Goal: Obtain resource: Download file/media

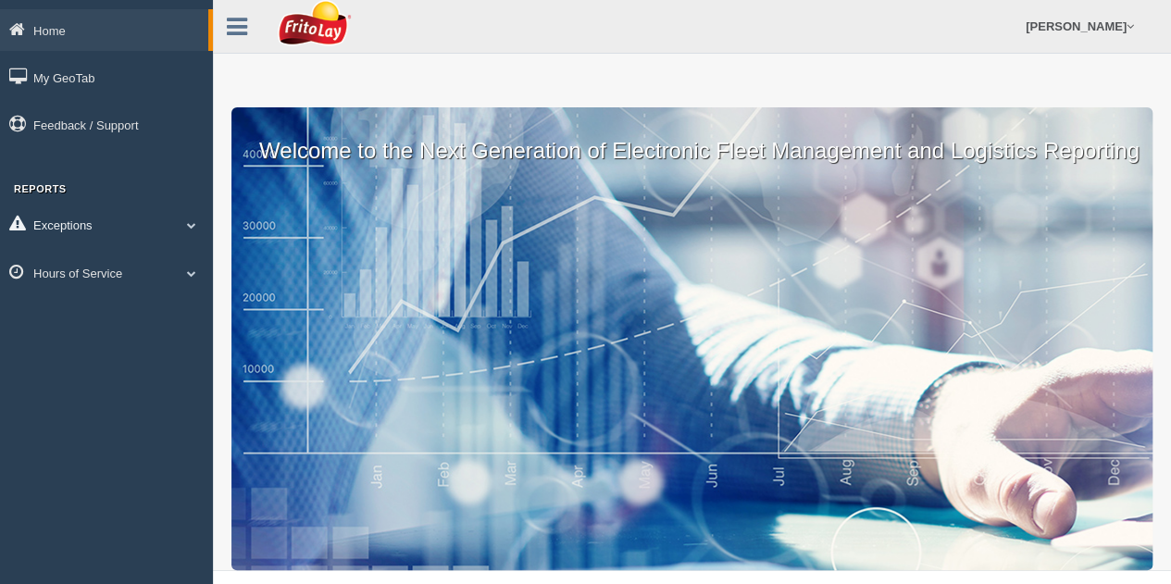
click at [194, 223] on span at bounding box center [192, 224] width 24 height 9
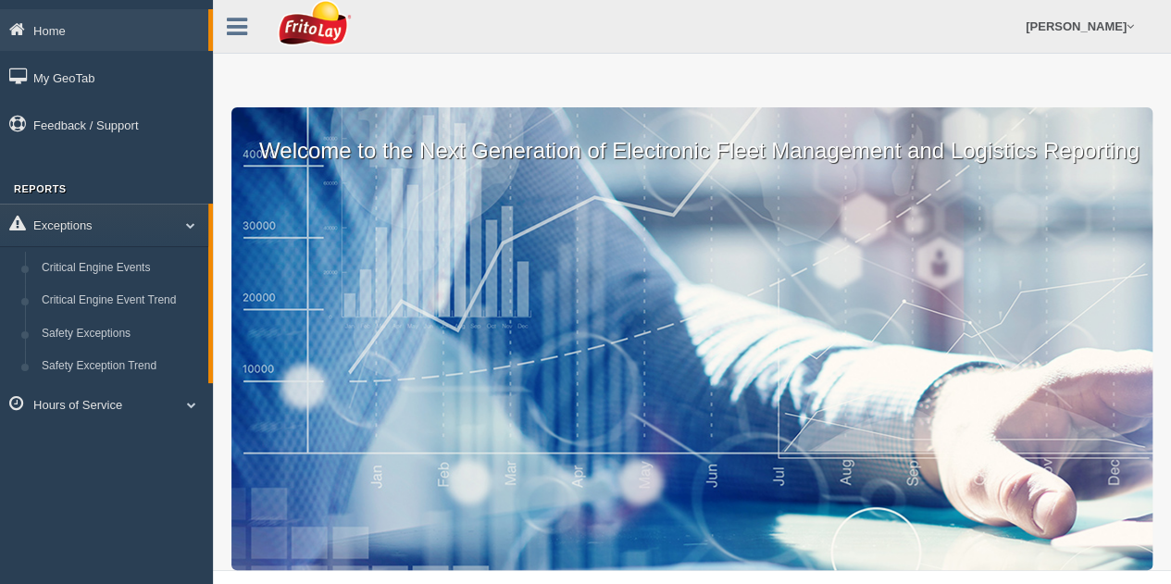
click at [169, 161] on div "Home My GeoTab Feedback / Support Reports Exceptions Critical Engine Events Cri…" at bounding box center [106, 219] width 213 height 421
click at [188, 403] on span at bounding box center [192, 404] width 24 height 9
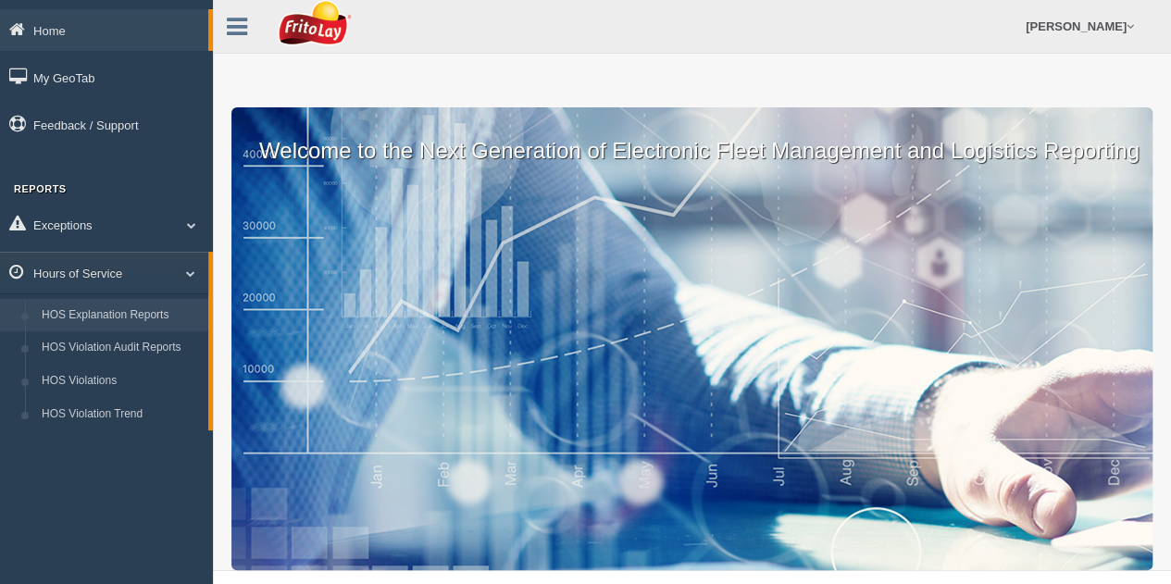
click at [124, 312] on link "HOS Explanation Reports" at bounding box center [120, 315] width 175 height 33
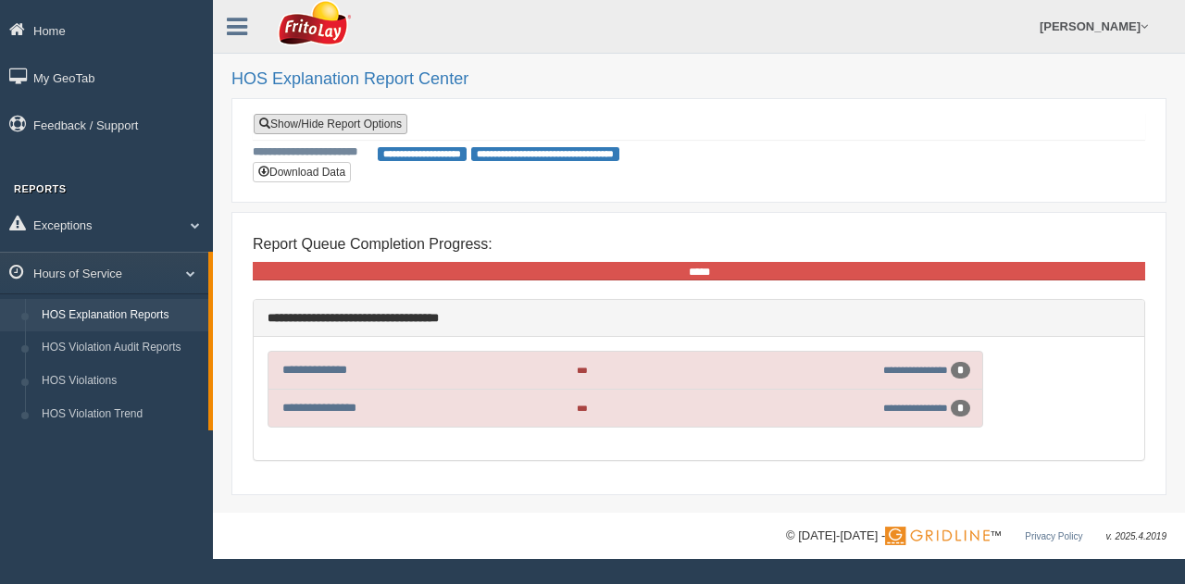
click at [352, 118] on link "Show/Hide Report Options" at bounding box center [331, 124] width 154 height 20
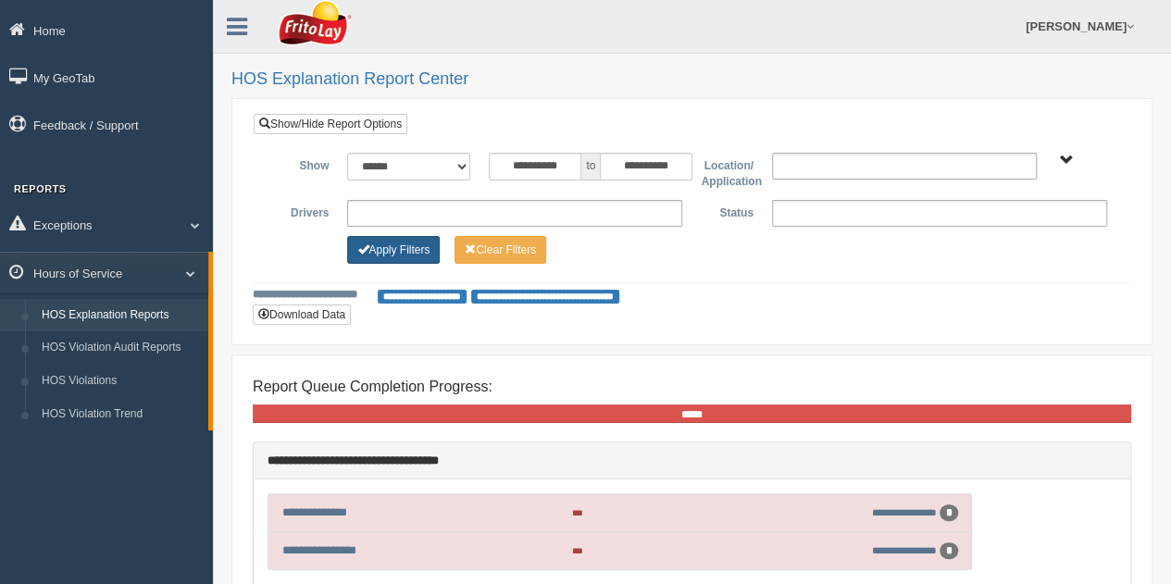
click at [406, 243] on button "Apply Filters" at bounding box center [393, 250] width 93 height 28
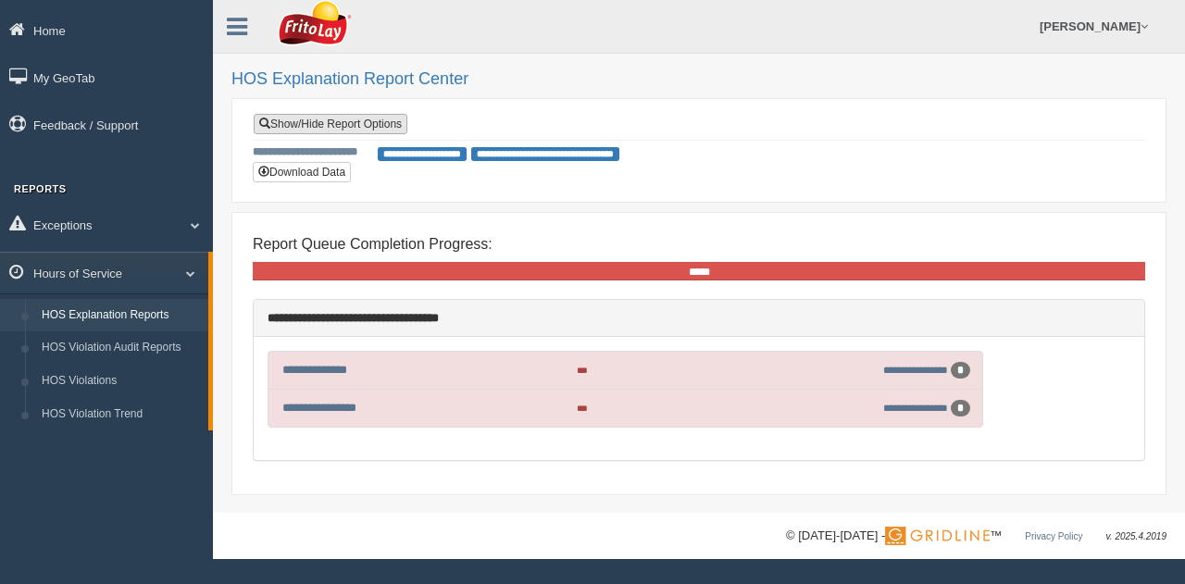
click at [354, 123] on link "Show/Hide Report Options" at bounding box center [331, 124] width 154 height 20
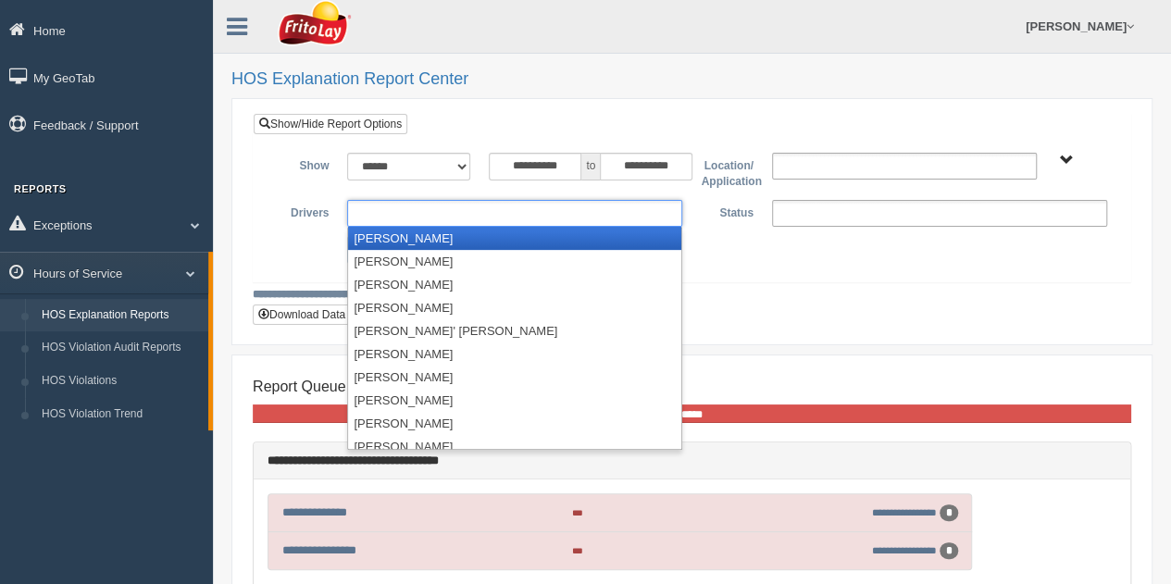
click at [413, 212] on ul at bounding box center [514, 213] width 335 height 27
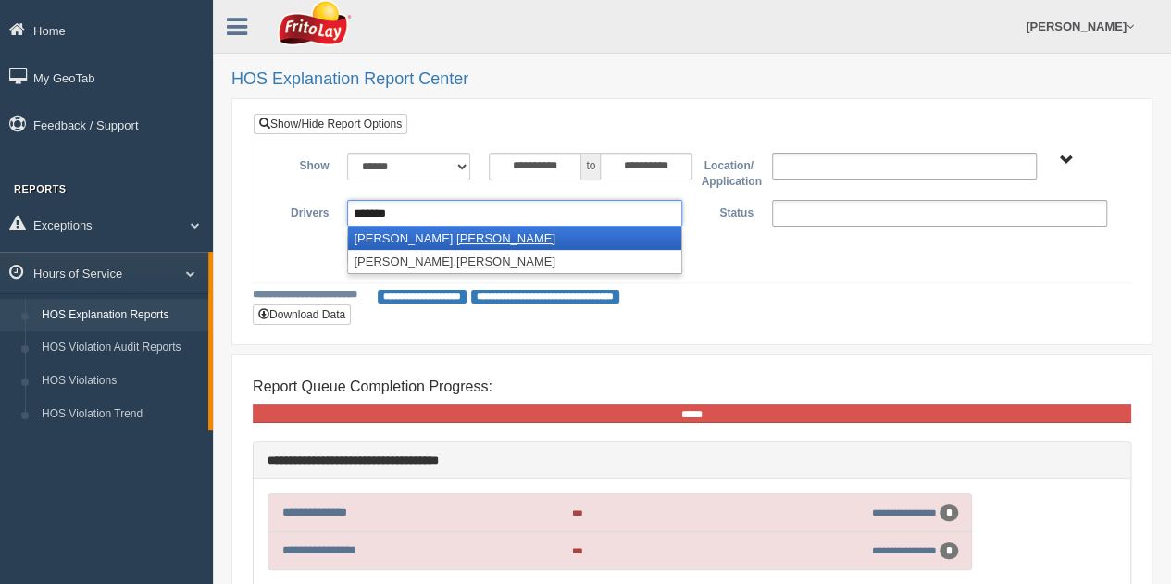
type input "*******"
click at [416, 227] on li "Kelley, Richard" at bounding box center [514, 238] width 333 height 23
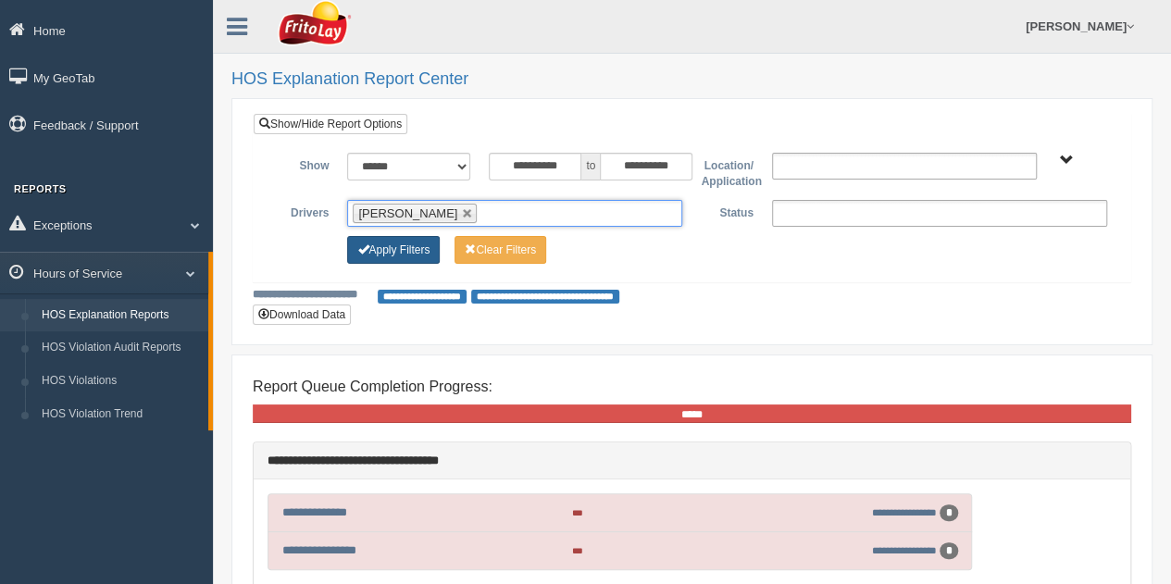
click at [404, 245] on button "Apply Filters" at bounding box center [393, 250] width 93 height 28
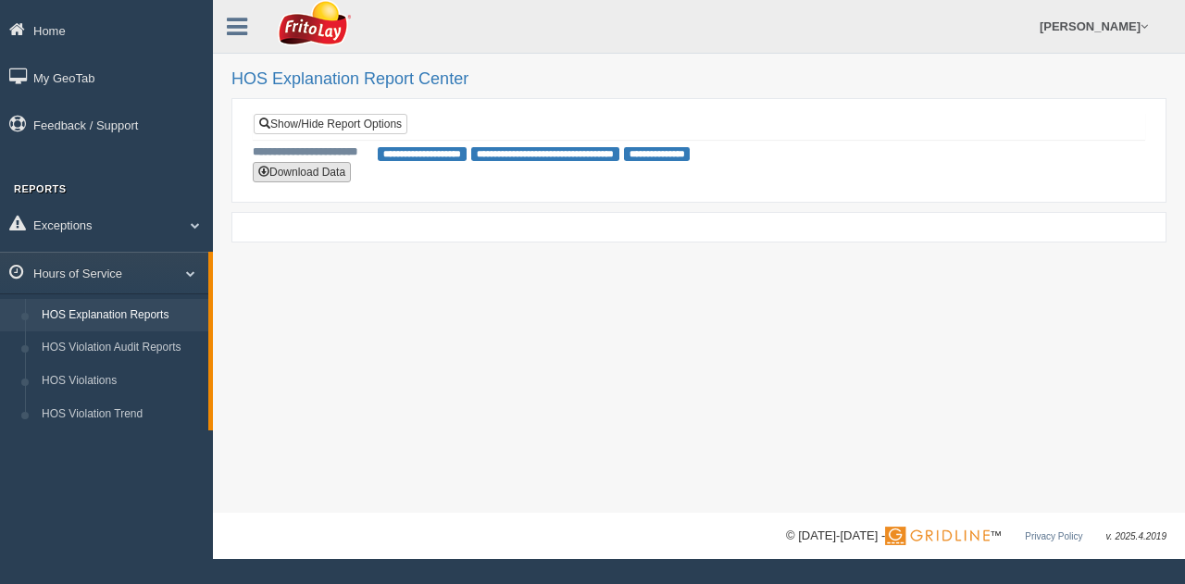
click at [294, 169] on button "Download Data" at bounding box center [302, 172] width 98 height 20
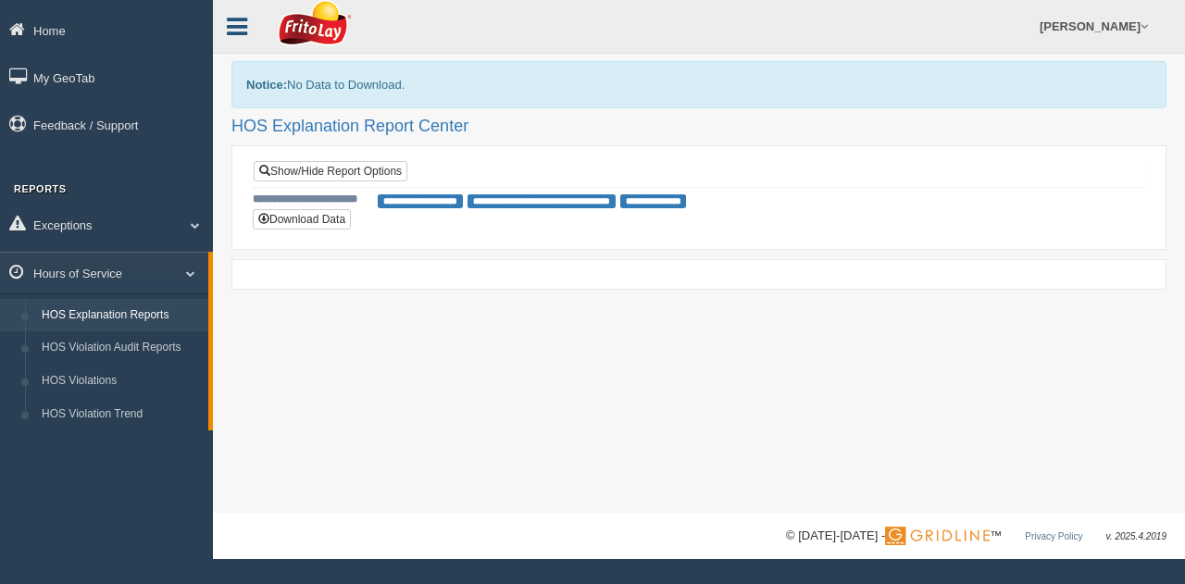
click at [239, 16] on icon at bounding box center [237, 27] width 20 height 24
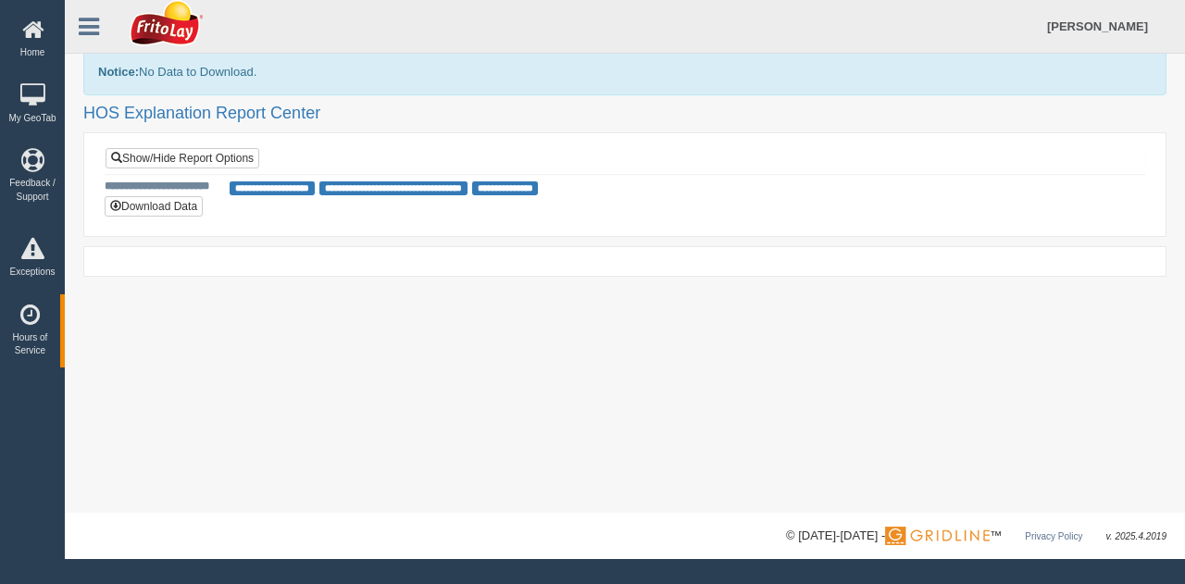
click at [226, 268] on div "**********" at bounding box center [624, 261] width 1083 height 31
click at [28, 32] on icon at bounding box center [33, 30] width 56 height 23
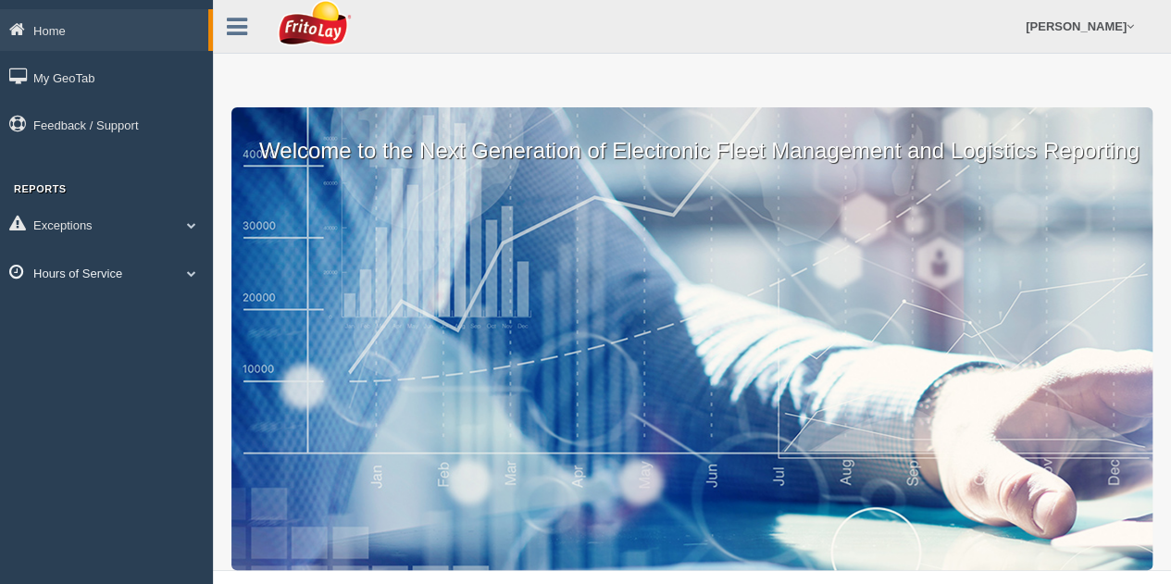
click at [189, 275] on span at bounding box center [192, 272] width 24 height 9
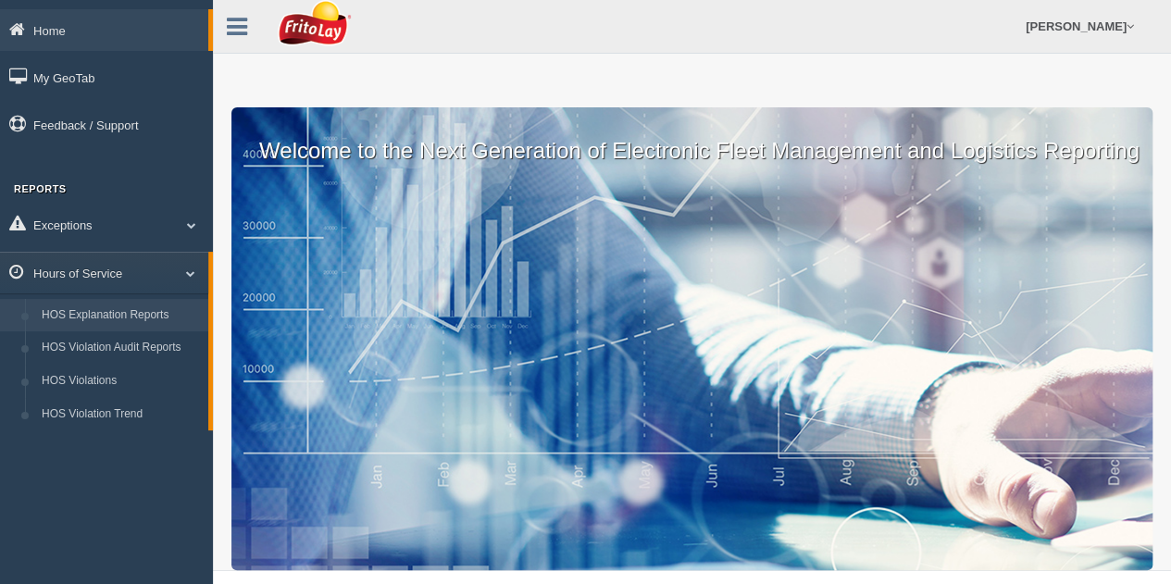
click at [139, 316] on link "HOS Explanation Reports" at bounding box center [120, 315] width 175 height 33
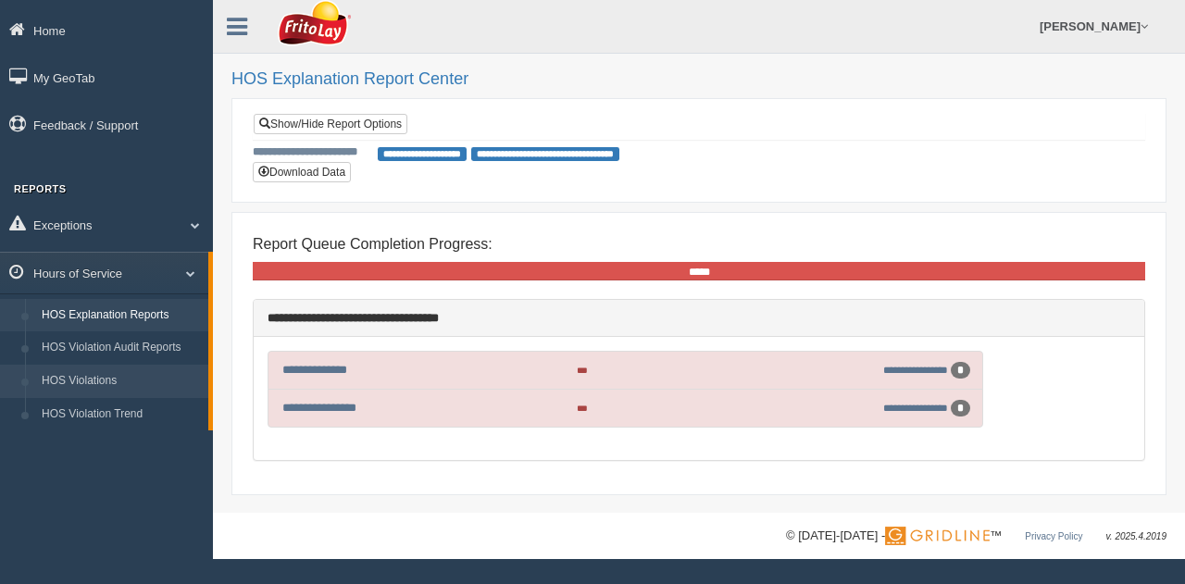
click at [106, 379] on link "HOS Violations" at bounding box center [120, 381] width 175 height 33
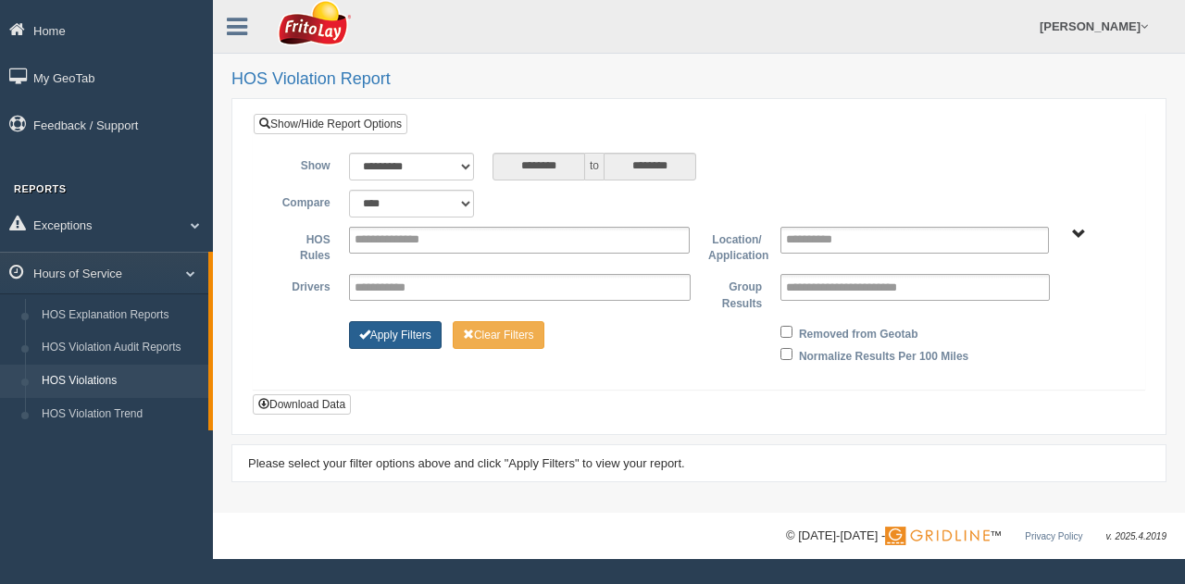
click at [381, 330] on button "Apply Filters" at bounding box center [395, 335] width 93 height 28
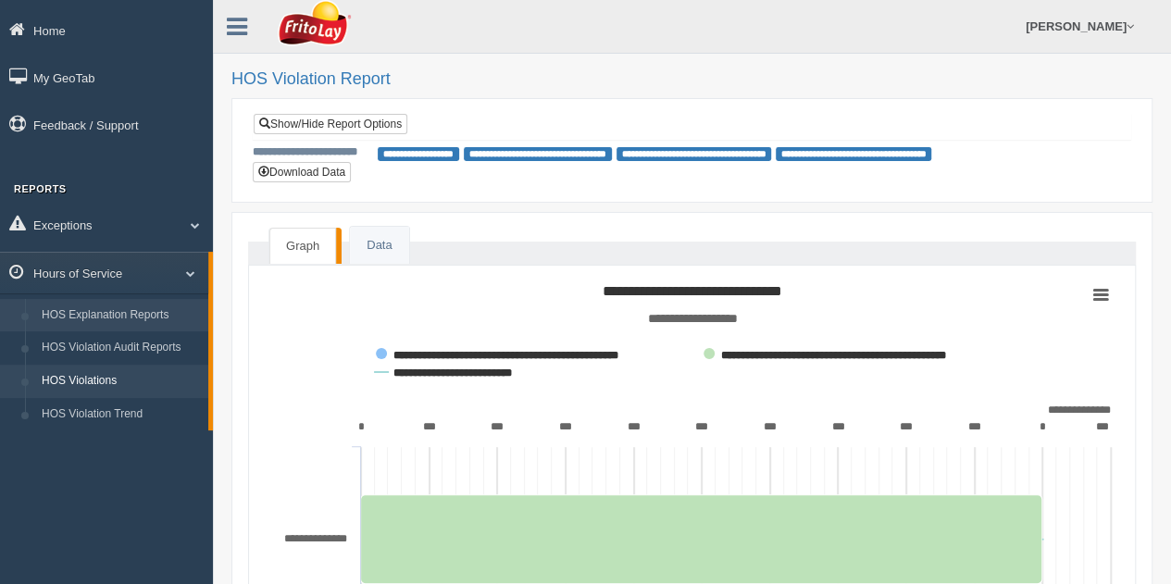
click at [146, 308] on link "HOS Explanation Reports" at bounding box center [120, 315] width 175 height 33
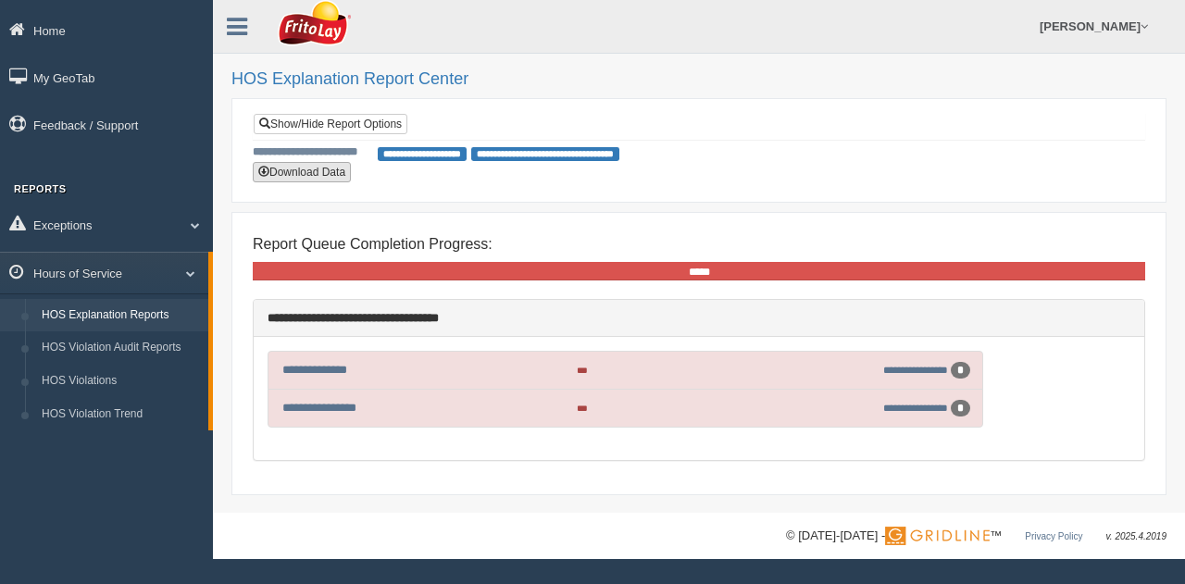
click at [306, 168] on button "Download Data" at bounding box center [302, 172] width 98 height 20
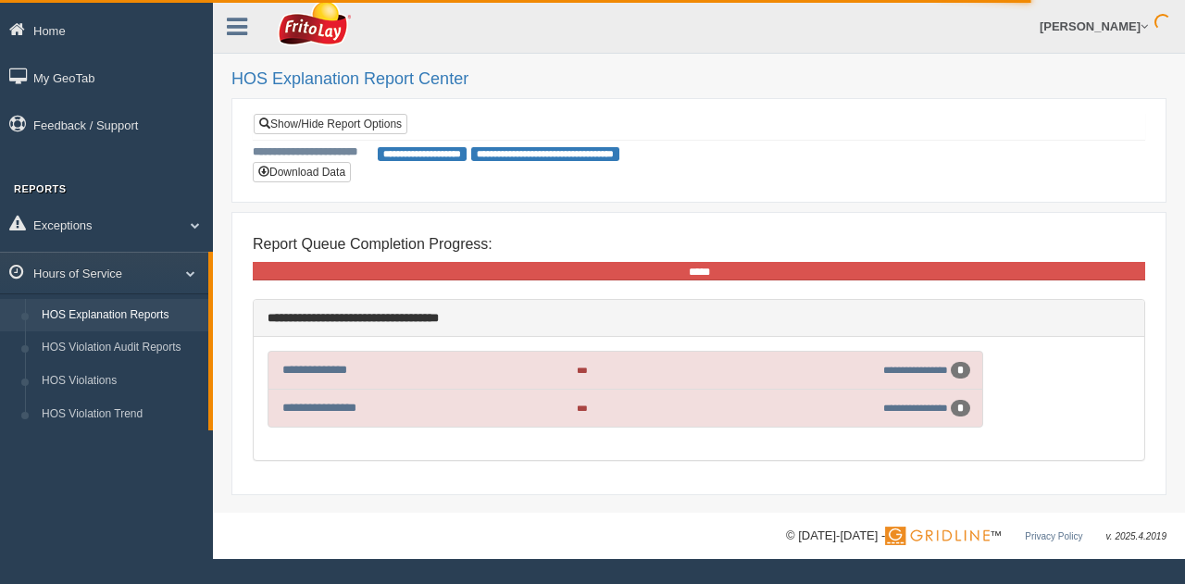
click at [800, 106] on div "**********" at bounding box center [698, 150] width 935 height 105
